Goal: Information Seeking & Learning: Learn about a topic

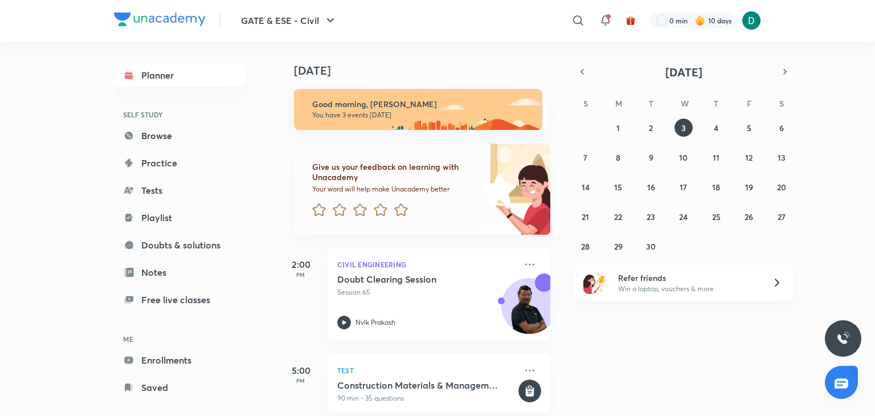
click at [599, 336] on div "[DATE] Good morning, [PERSON_NAME] You have 3 events [DATE] Give us your feedba…" at bounding box center [575, 228] width 595 height 375
click at [158, 139] on link "Browse" at bounding box center [180, 135] width 132 height 23
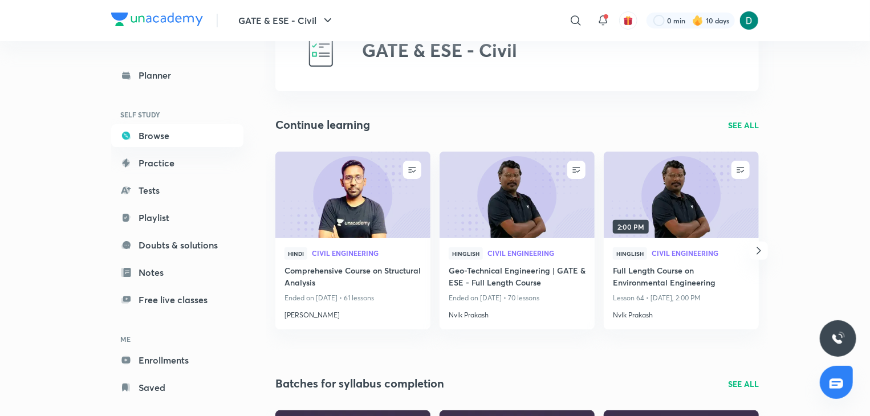
scroll to position [91, 0]
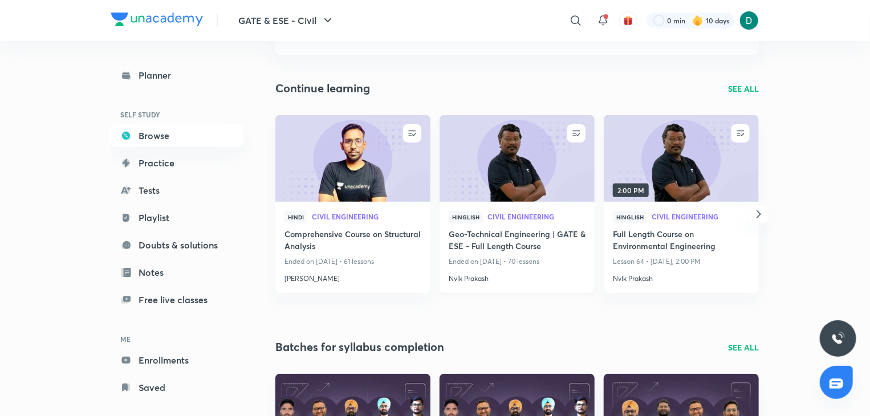
click at [524, 178] on img at bounding box center [517, 158] width 158 height 88
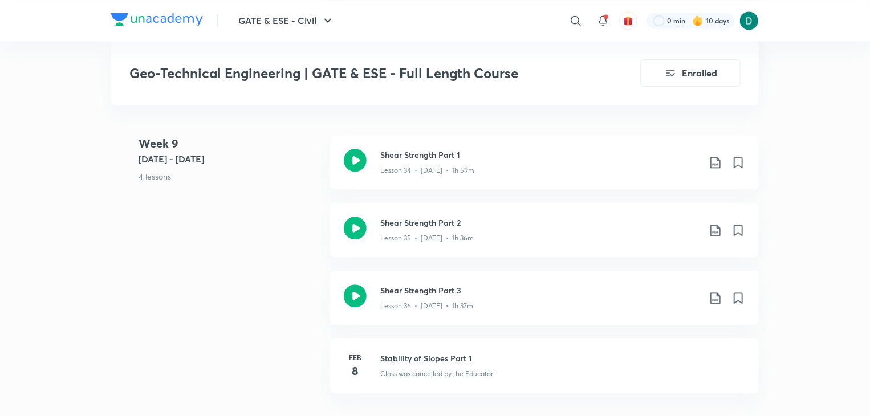
scroll to position [3396, 0]
click at [410, 222] on h3 "Shear Strength Part 2" at bounding box center [539, 221] width 319 height 12
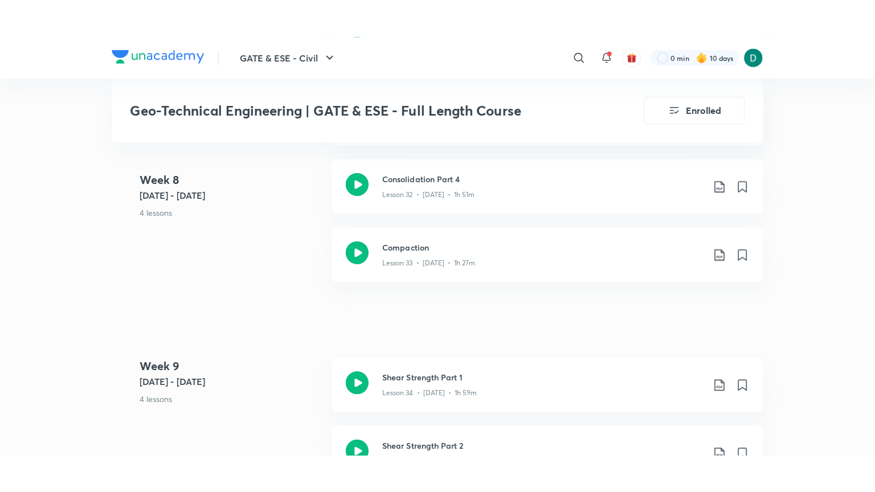
scroll to position [3214, 0]
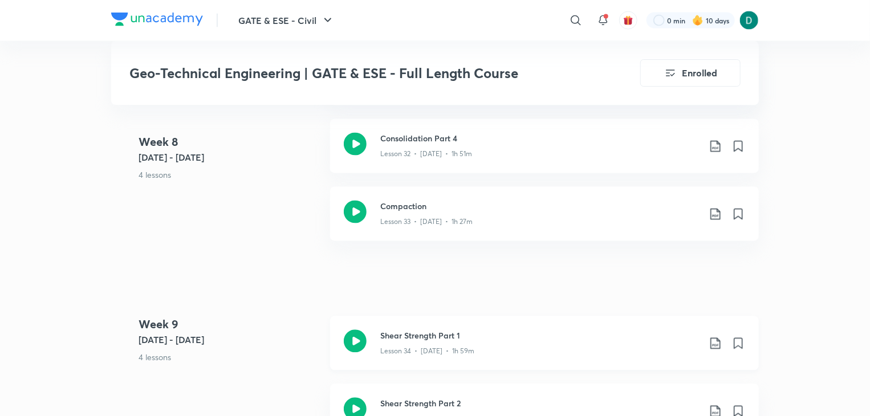
click at [484, 342] on div "Lesson 34 • [DATE] • 1h 59m" at bounding box center [539, 349] width 319 height 15
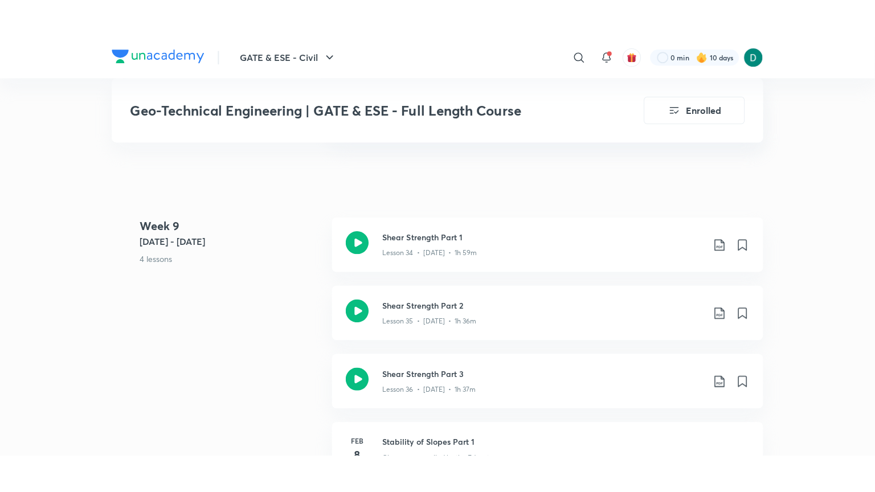
scroll to position [3374, 0]
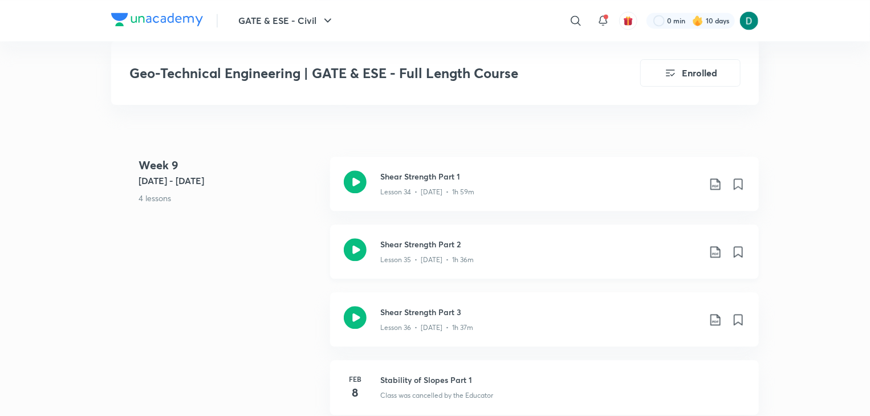
click at [442, 247] on h3 "Shear Strength Part 2" at bounding box center [539, 244] width 319 height 12
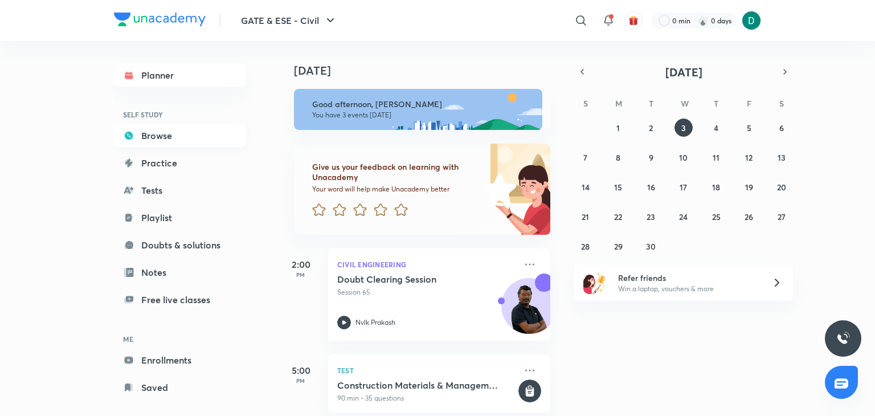
click at [180, 141] on link "Browse" at bounding box center [180, 135] width 132 height 23
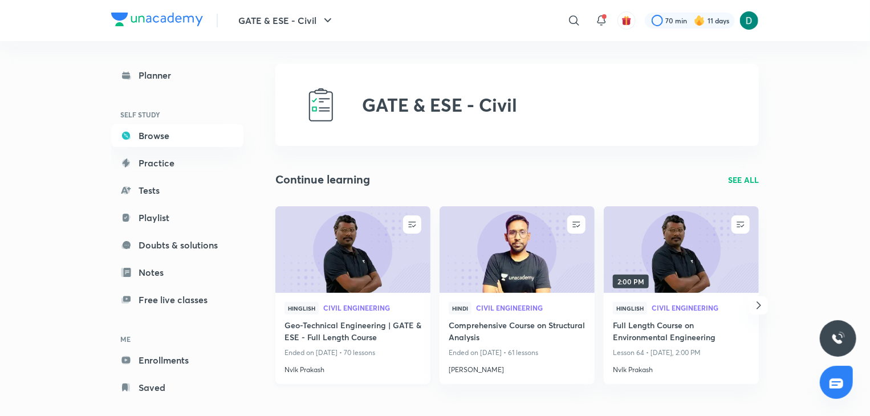
click at [410, 285] on img at bounding box center [353, 249] width 158 height 88
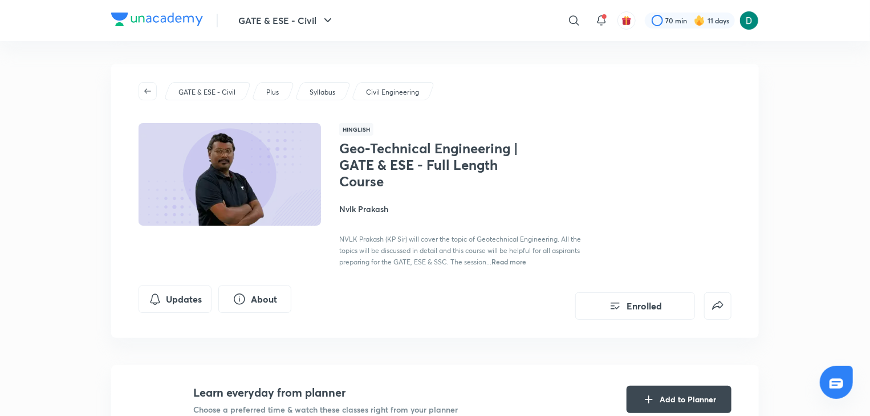
click at [410, 285] on div "Updates About Enrolled" at bounding box center [434, 302] width 593 height 34
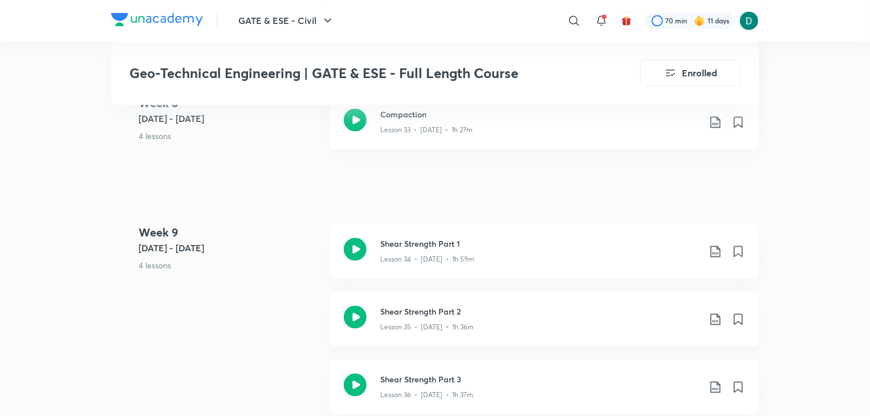
scroll to position [3328, 0]
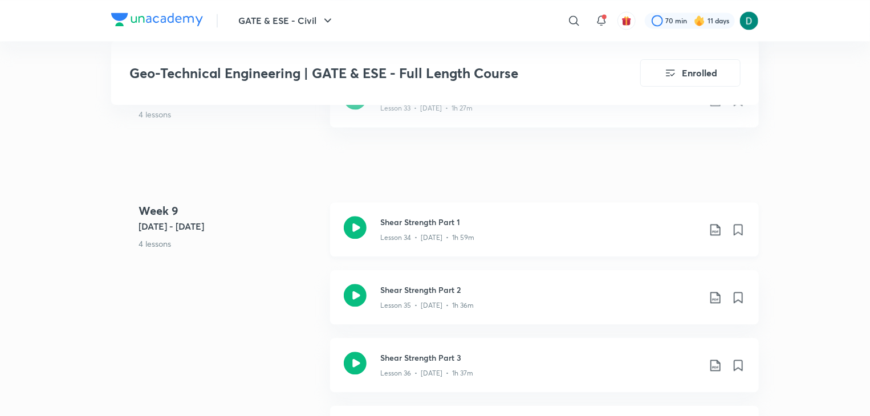
click at [717, 231] on icon at bounding box center [715, 229] width 10 height 11
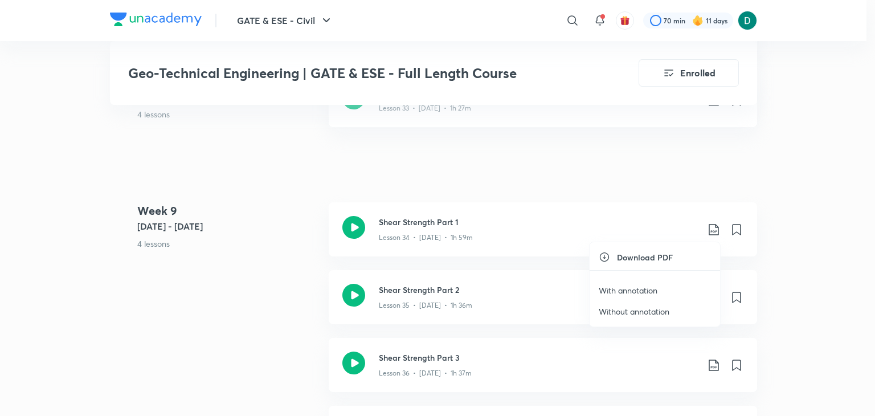
click at [636, 291] on p "With annotation" at bounding box center [628, 290] width 59 height 12
